Goal: Information Seeking & Learning: Learn about a topic

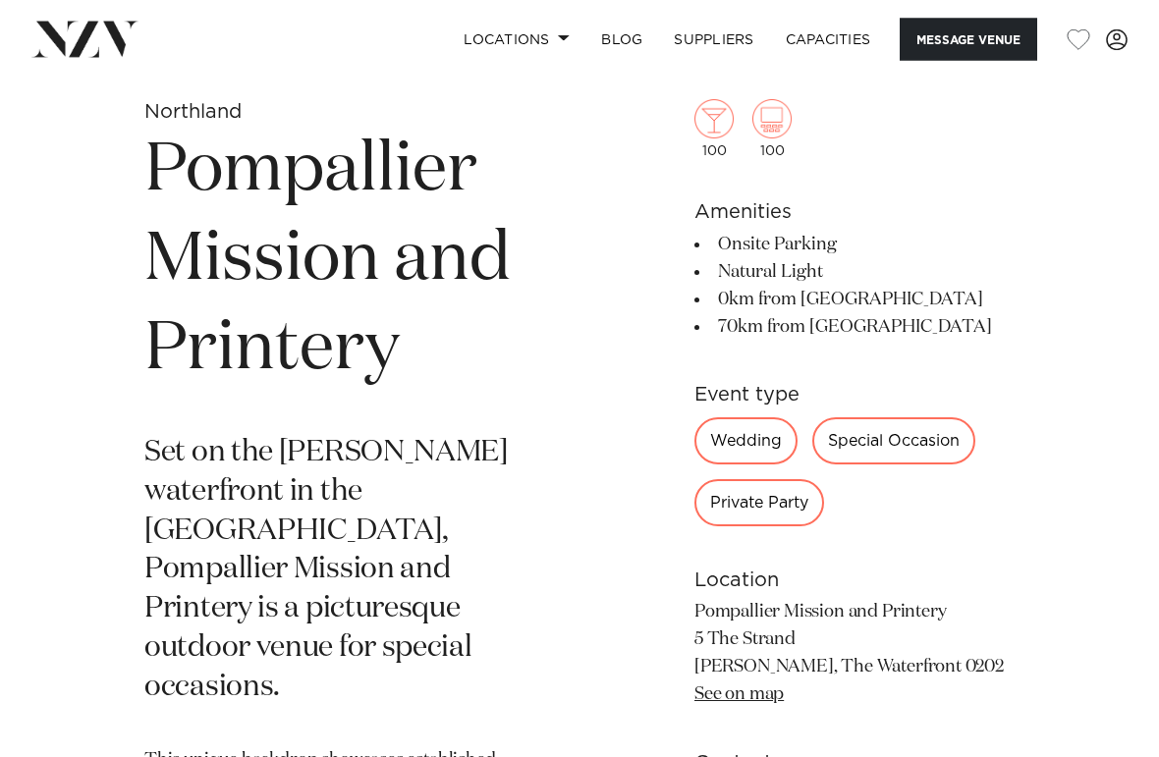
scroll to position [602, 0]
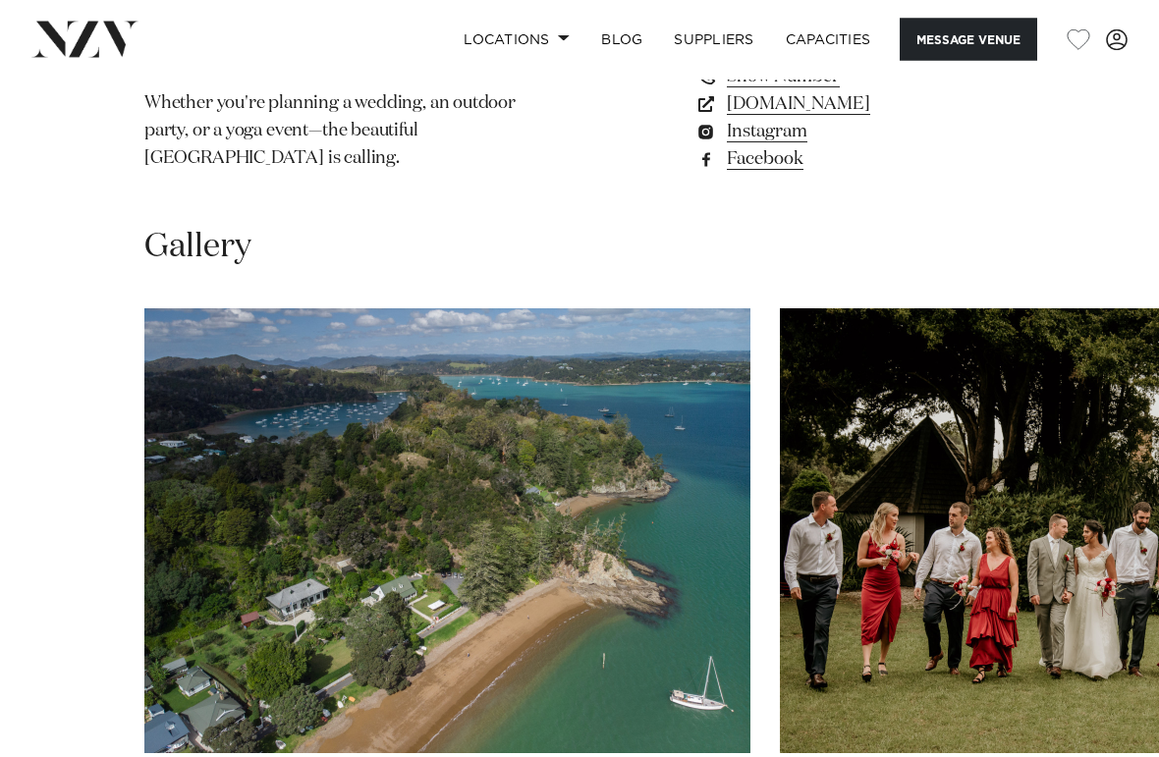
click at [229, 463] on img "1 / 6" at bounding box center [447, 531] width 606 height 445
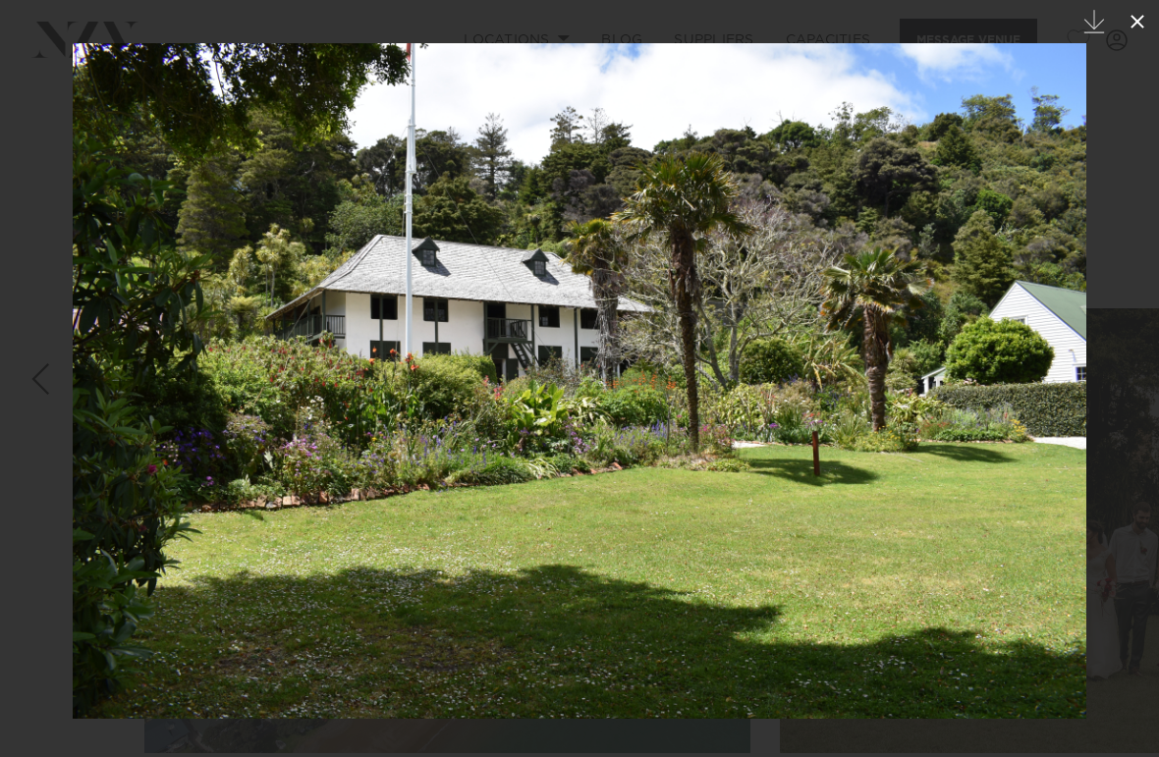
click at [1147, 24] on icon at bounding box center [1138, 22] width 24 height 24
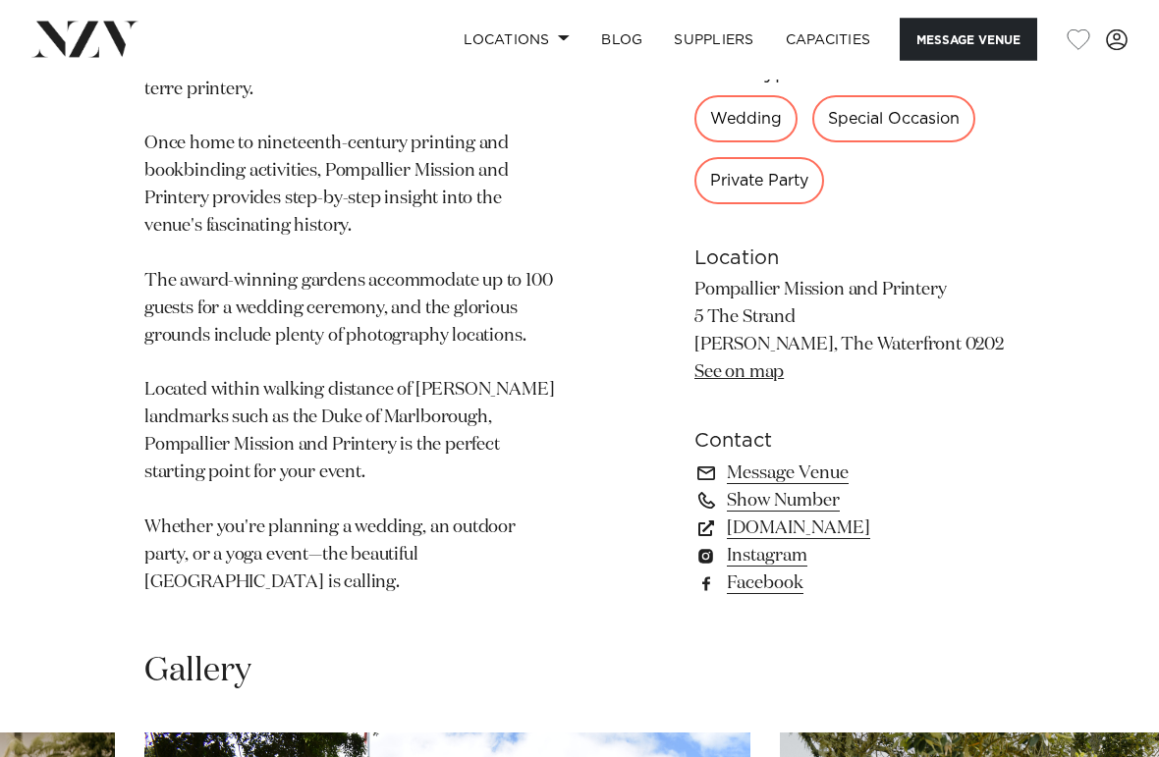
scroll to position [1343, 0]
